Goal: Task Accomplishment & Management: Manage account settings

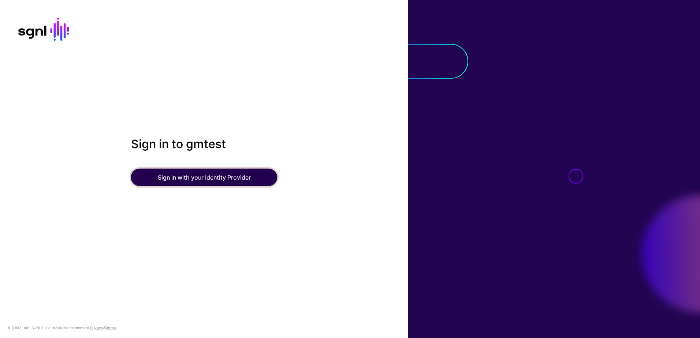
click at [212, 175] on button "Sign in with your Identity Provider" at bounding box center [204, 178] width 146 height 18
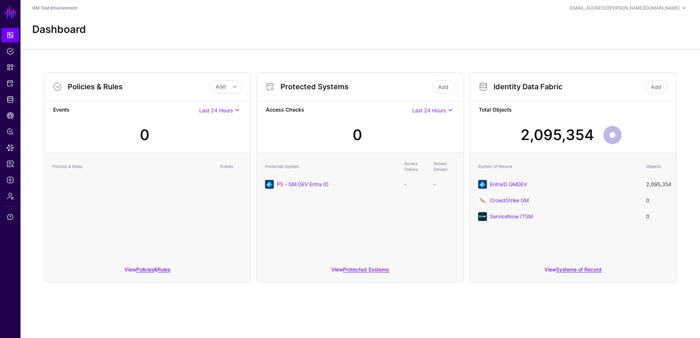
drag, startPoint x: 41, startPoint y: 0, endPoint x: 191, endPoint y: 32, distance: 153.5
click at [191, 32] on div "Dashboard" at bounding box center [360, 29] width 662 height 12
click at [11, 197] on span "Admin" at bounding box center [10, 196] width 7 height 7
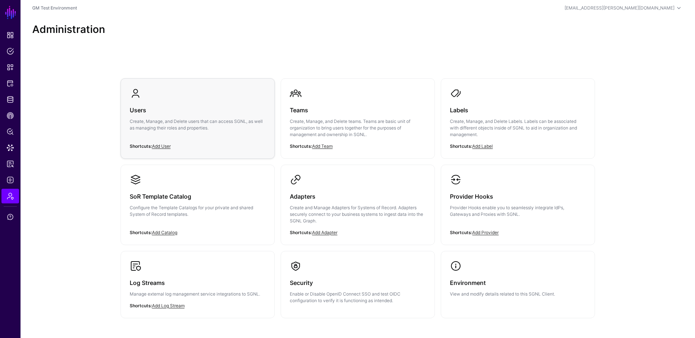
click at [161, 101] on div "Users Create, Manage, and Delete users that can access SGNL, as well as managin…" at bounding box center [198, 121] width 136 height 44
